Goal: Transaction & Acquisition: Register for event/course

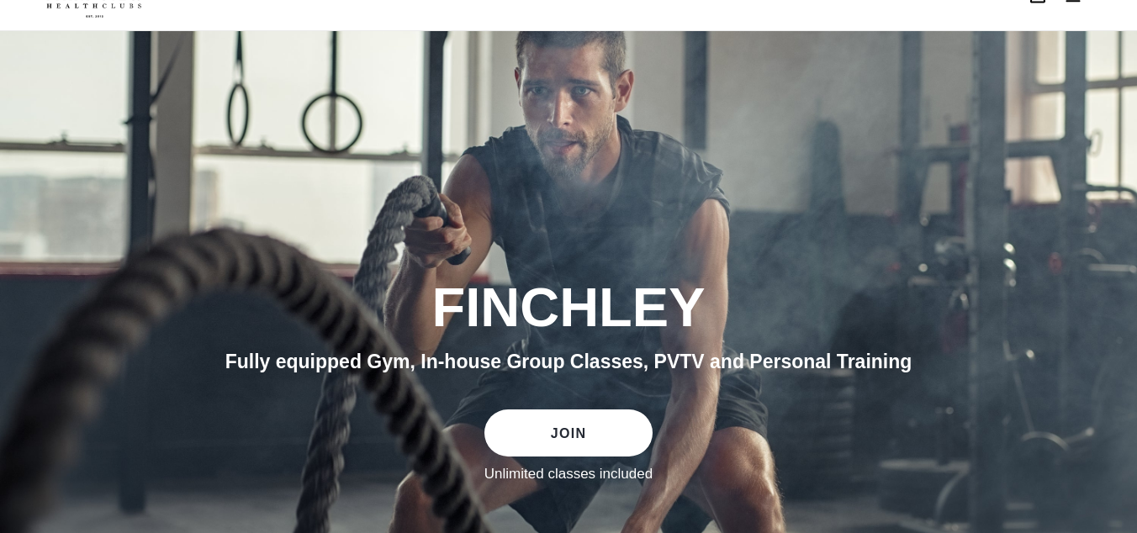
scroll to position [44, 0]
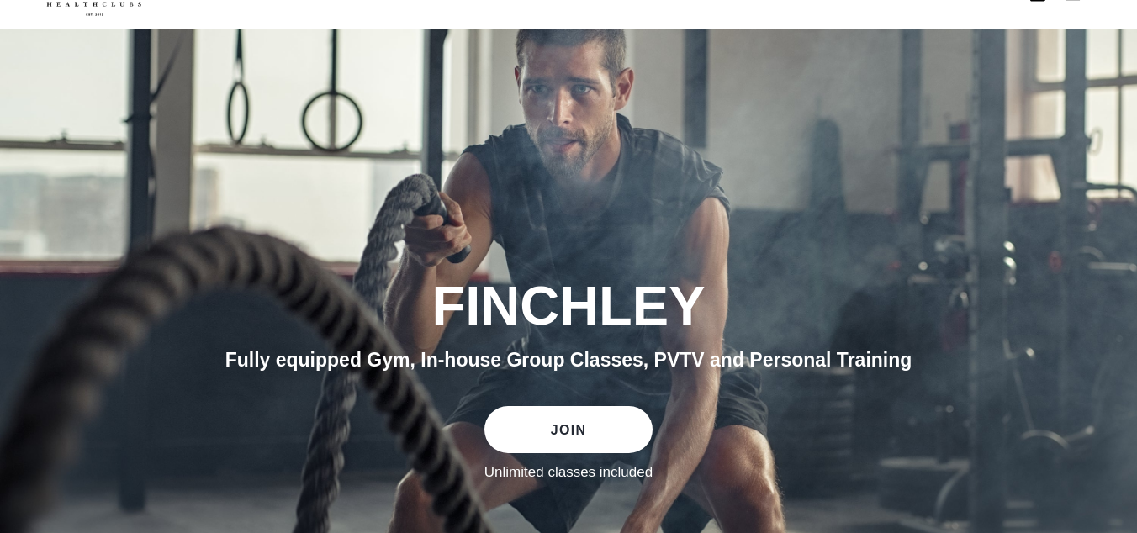
click at [536, 426] on link "JOIN" at bounding box center [568, 429] width 168 height 47
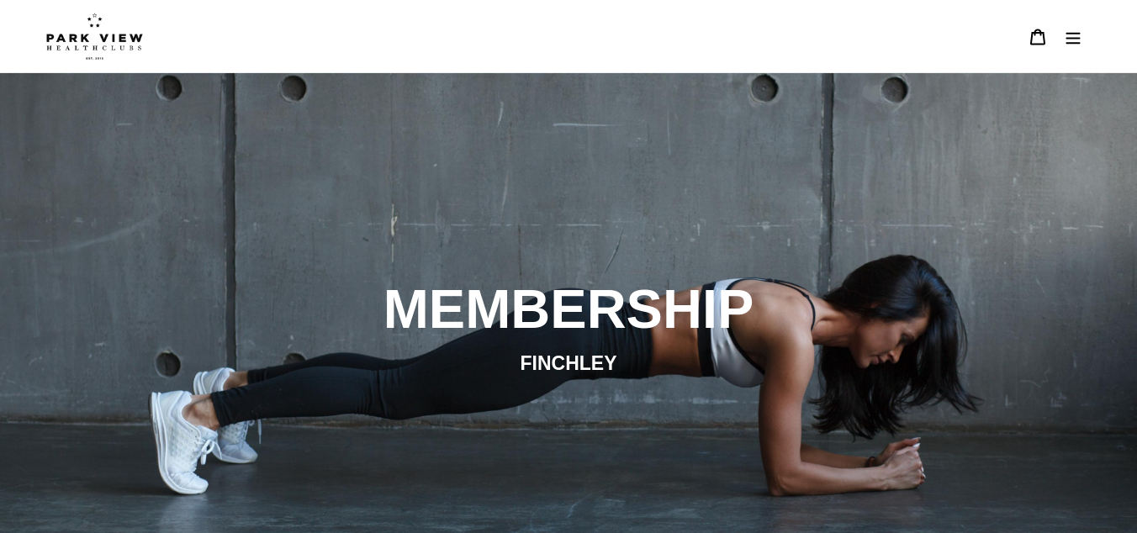
click at [107, 44] on img at bounding box center [94, 36] width 97 height 47
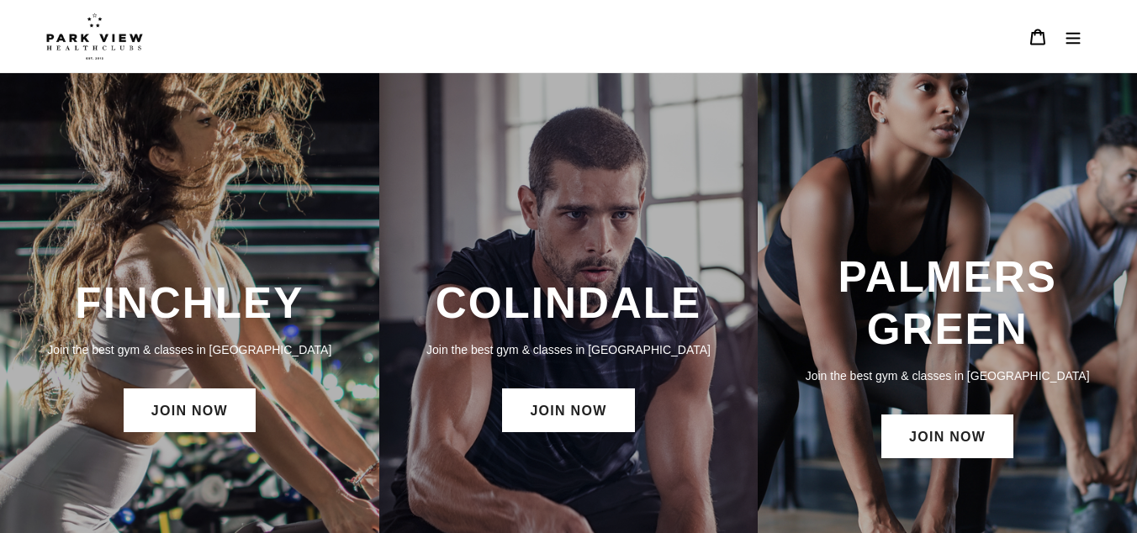
click at [310, 367] on div "FINCHLEY Join the best gym & classes in London JOIN NOW" at bounding box center [189, 357] width 379 height 176
click at [210, 414] on link "JOIN NOW" at bounding box center [190, 410] width 132 height 44
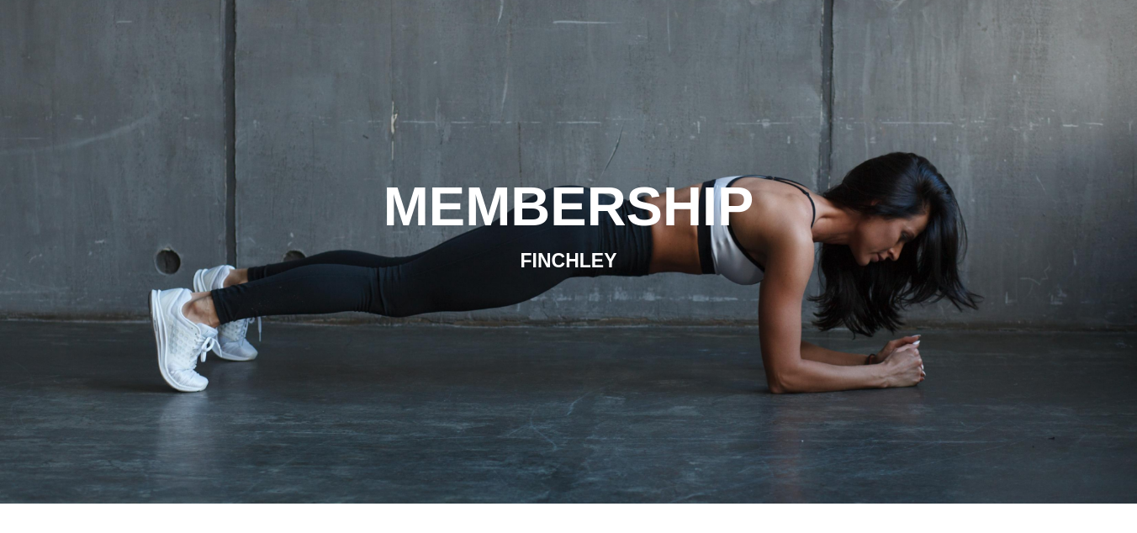
scroll to position [132, 0]
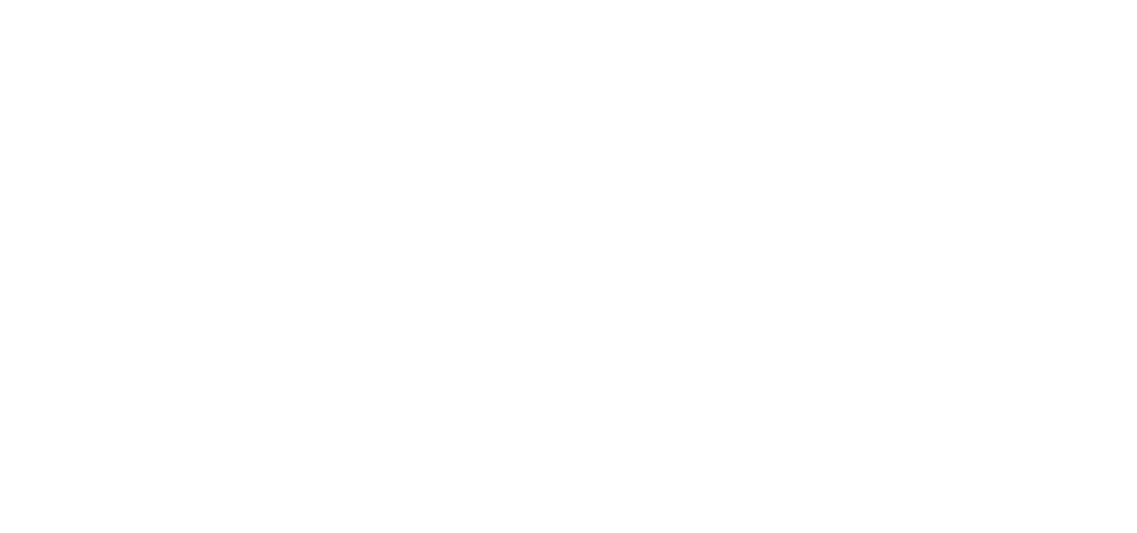
scroll to position [845, 0]
